Goal: Book appointment/travel/reservation

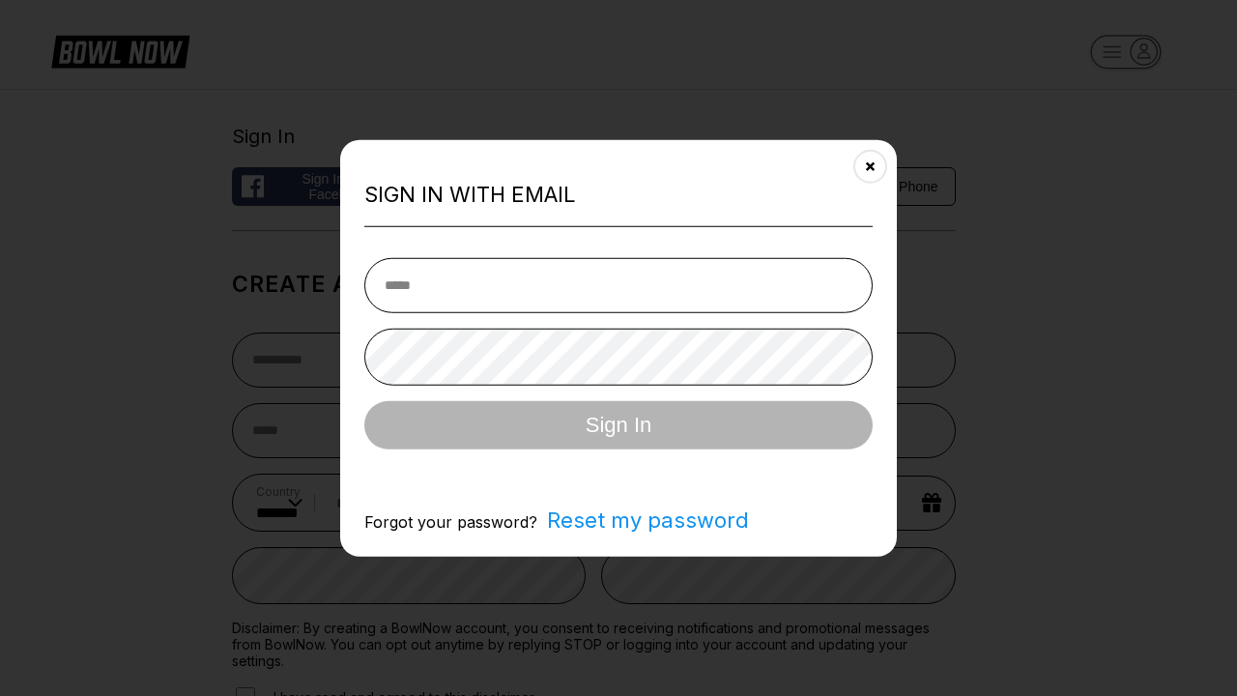
select select "**"
type input "**********"
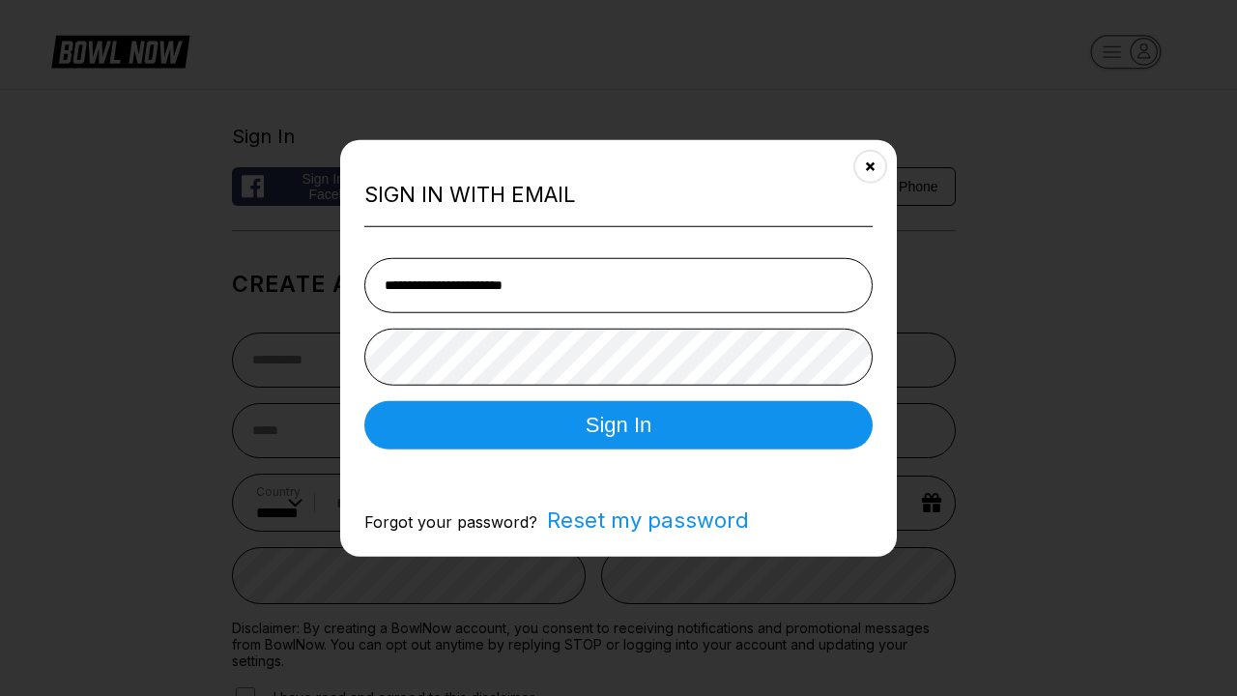
click at [618, 426] on button "Sign In" at bounding box center [618, 424] width 508 height 48
